Goal: Information Seeking & Learning: Find specific fact

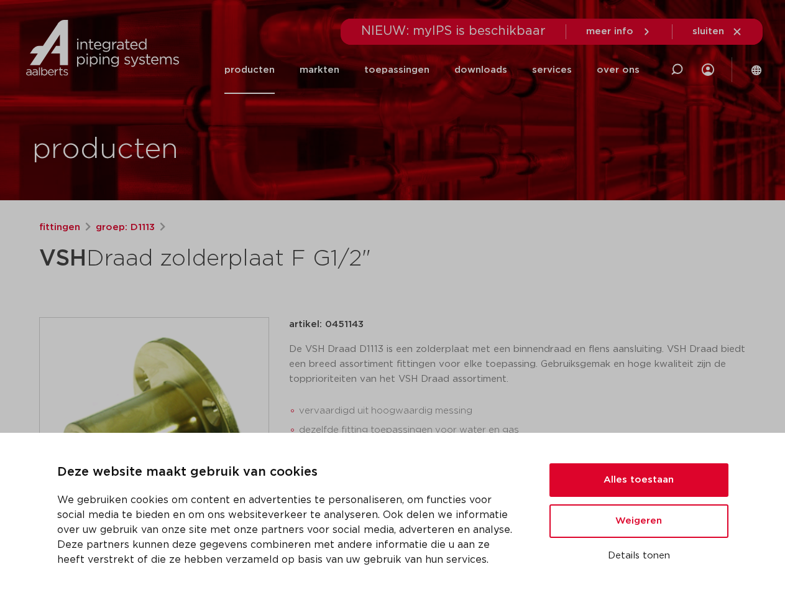
click at [392, 298] on div "fittingen groep: D1113 VSH Draad zolderplaat F G1/2"" at bounding box center [393, 495] width 728 height 551
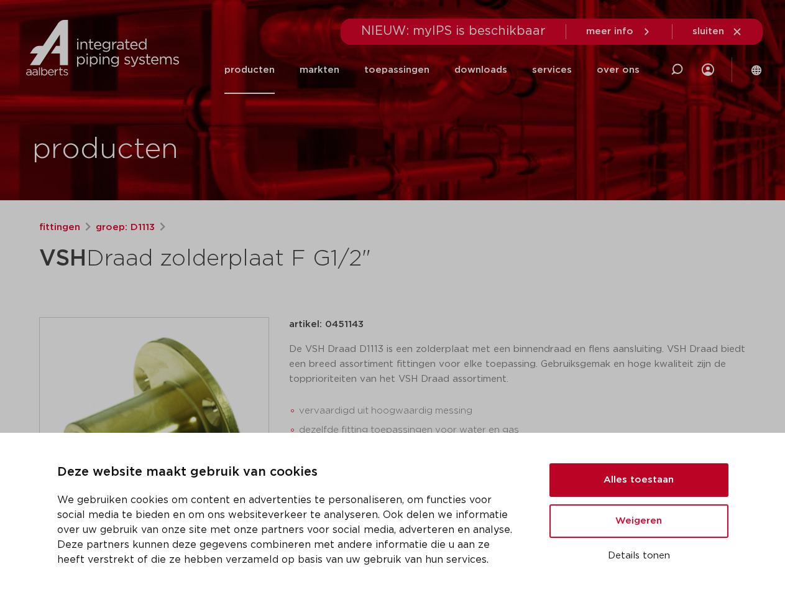
click at [639, 480] on button "Alles toestaan" at bounding box center [639, 480] width 179 height 34
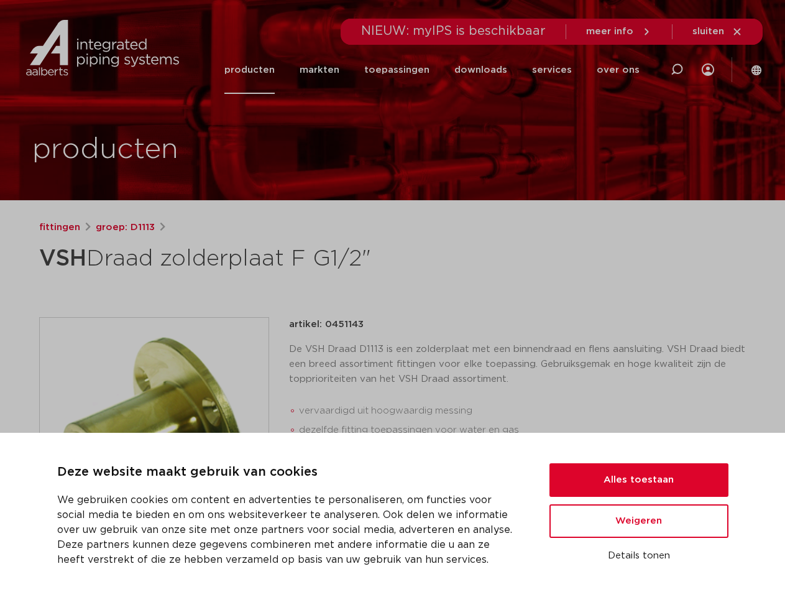
click at [639, 521] on div "datasheet toevoegen aan lijst opslaan in my IPS verwijder uit lijst deel:" at bounding box center [523, 532] width 448 height 30
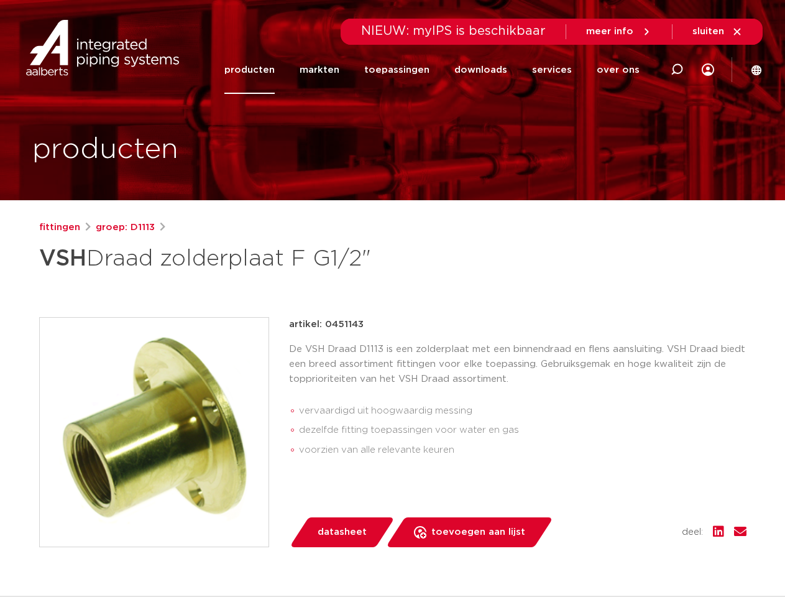
click at [639, 556] on div "fittingen groep: D1113 VSH Draad zolderplaat F G1/2"" at bounding box center [393, 495] width 728 height 551
click at [438, 70] on li "toepassingen" at bounding box center [397, 70] width 90 height 48
click at [677, 70] on icon at bounding box center [677, 69] width 15 height 15
click at [718, 32] on span "sluiten" at bounding box center [709, 31] width 32 height 9
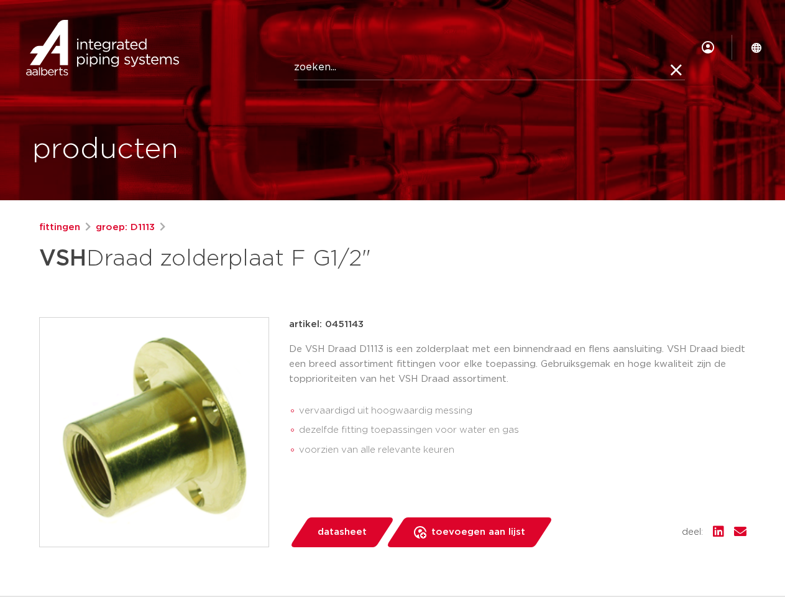
click at [154, 432] on img at bounding box center [154, 432] width 229 height 229
